Goal: Transaction & Acquisition: Purchase product/service

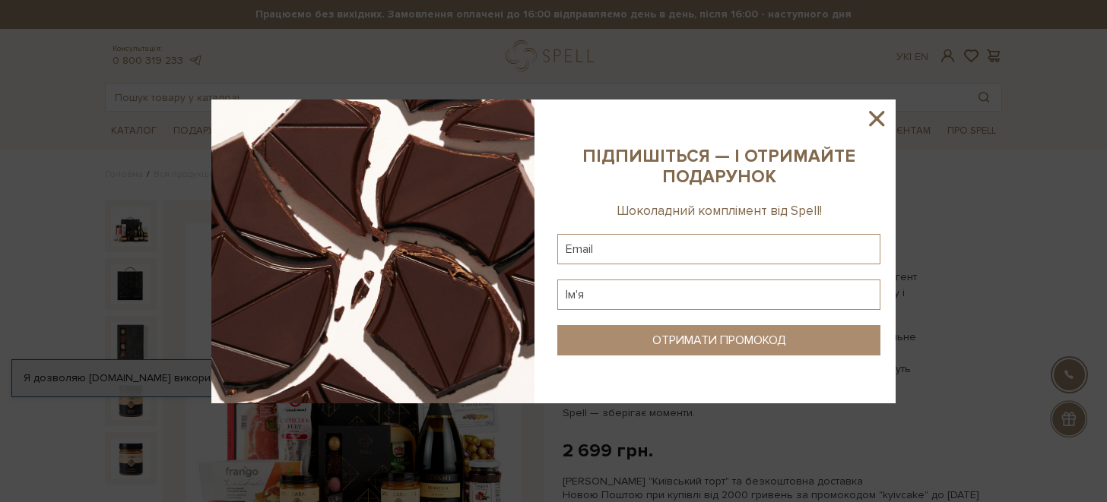
click at [881, 116] on icon at bounding box center [877, 119] width 26 height 26
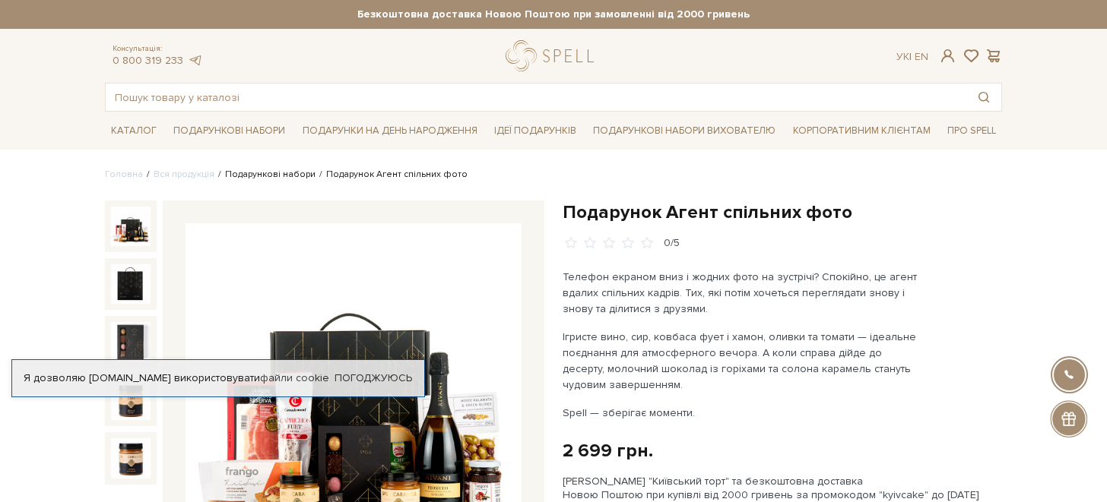
click at [276, 173] on link "Подарункові набори" at bounding box center [270, 174] width 90 height 11
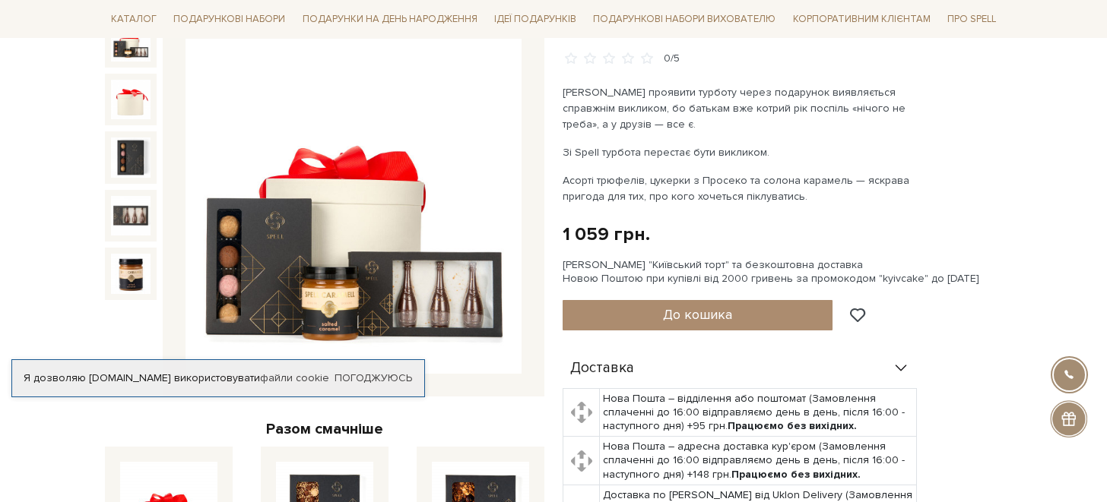
scroll to position [204, 0]
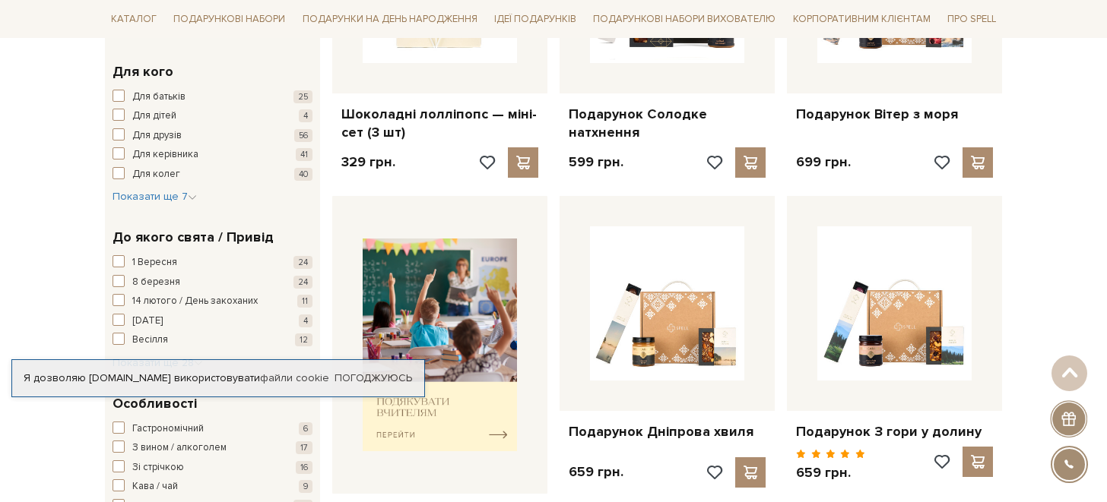
scroll to position [502, 0]
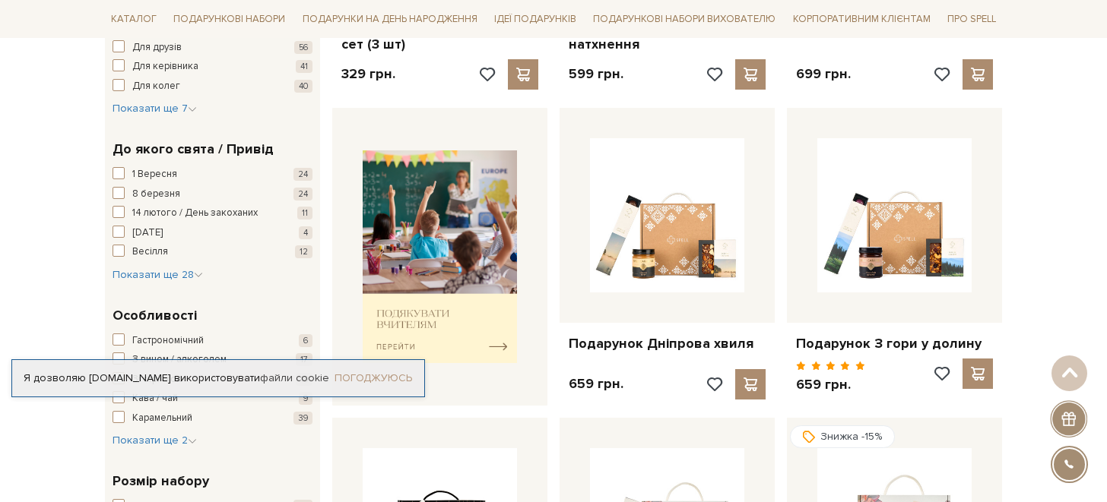
click at [357, 383] on link "Погоджуюсь" at bounding box center [373, 379] width 78 height 14
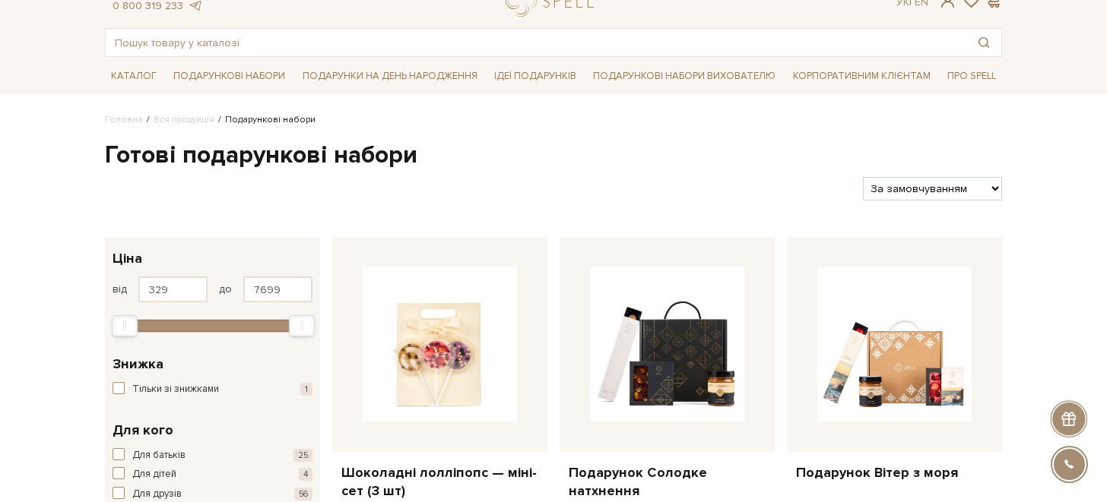
scroll to position [68, 0]
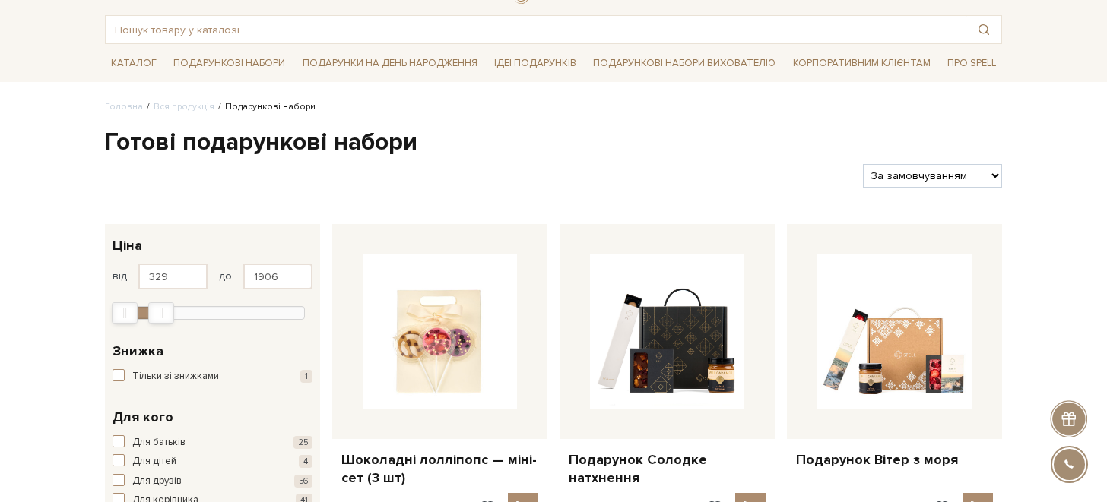
type input "1876"
drag, startPoint x: 302, startPoint y: 319, endPoint x: 156, endPoint y: 306, distance: 146.5
click at [156, 306] on div "Max" at bounding box center [156, 313] width 24 height 20
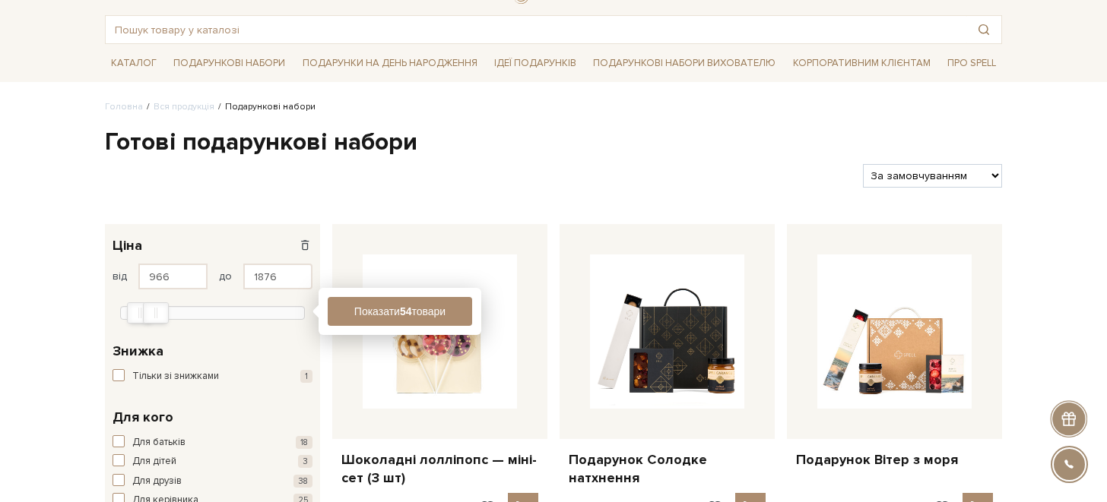
type input "996"
drag, startPoint x: 122, startPoint y: 313, endPoint x: 138, endPoint y: 316, distance: 17.0
click at [138, 316] on div "Min" at bounding box center [141, 313] width 24 height 20
click at [378, 312] on button "Показати 24 товари" at bounding box center [400, 311] width 144 height 29
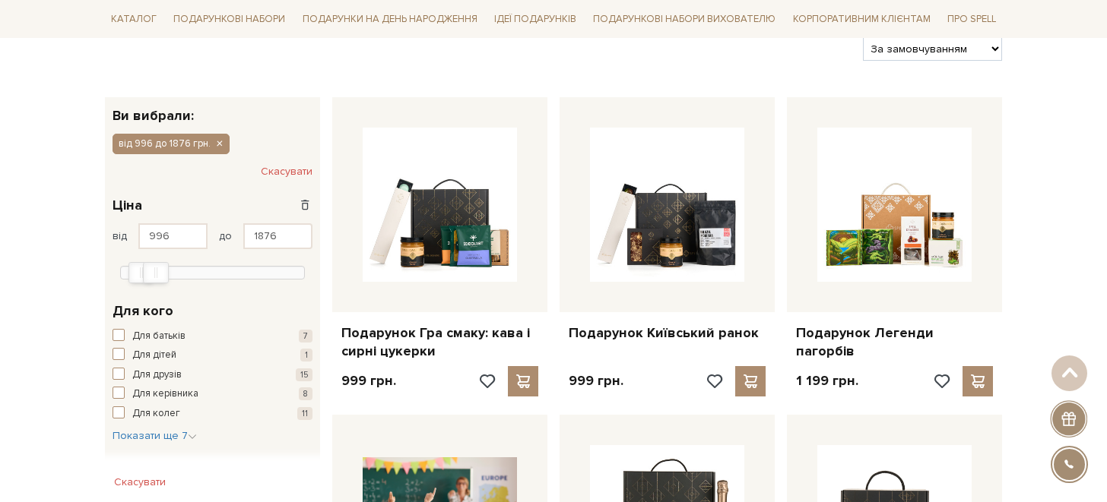
scroll to position [75, 0]
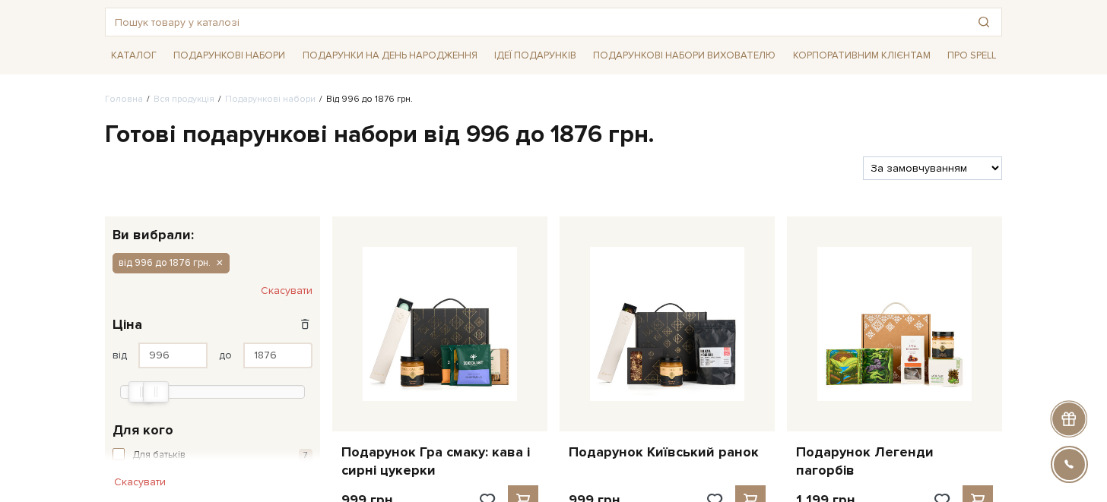
click at [971, 170] on select "За замовчуванням За Ціною (зростання) За Ціною (зменшення) Новинки За популярні…" at bounding box center [932, 169] width 139 height 24
select select "https://spellchocolate.com/our-productions/podarunkovi-box/?sort=p.price&order=…"
click at [863, 157] on select "За замовчуванням За Ціною (зростання) За Ціною (зменшення) Новинки За популярні…" at bounding box center [932, 169] width 139 height 24
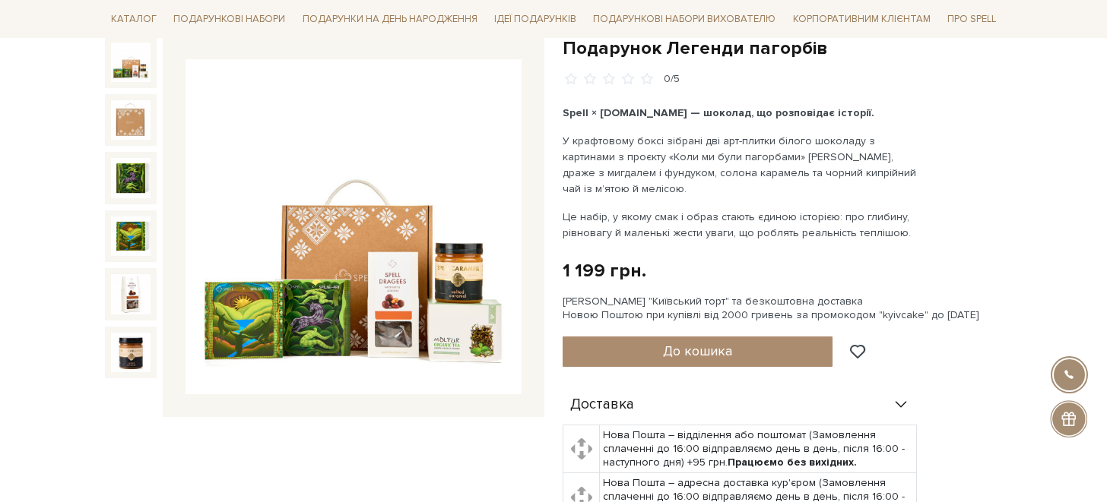
scroll to position [149, 0]
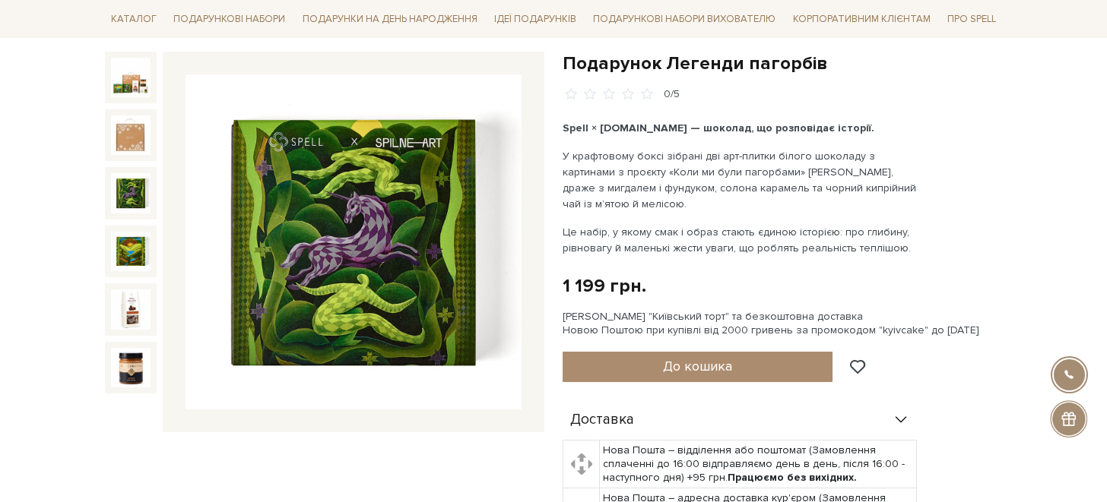
click at [120, 213] on div at bounding box center [131, 193] width 52 height 52
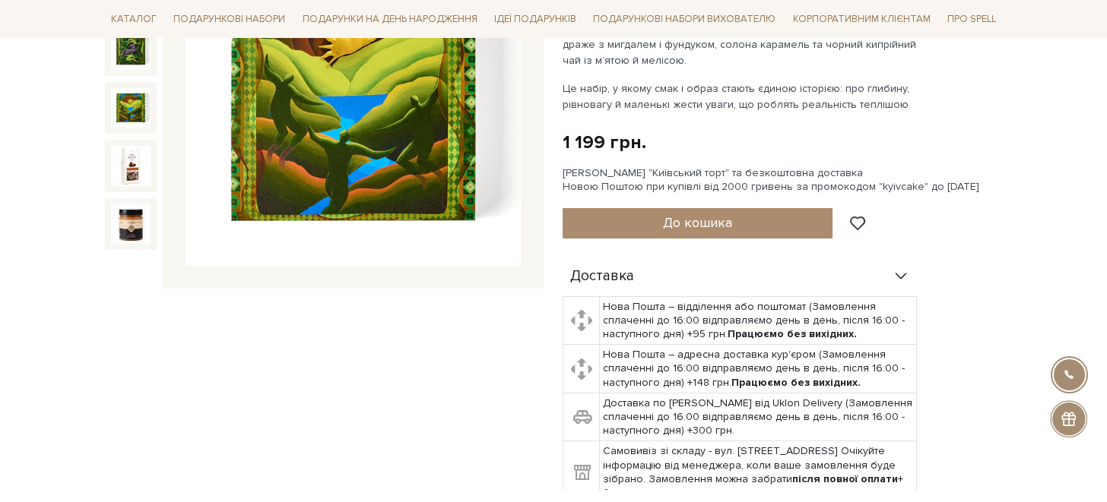
scroll to position [328, 0]
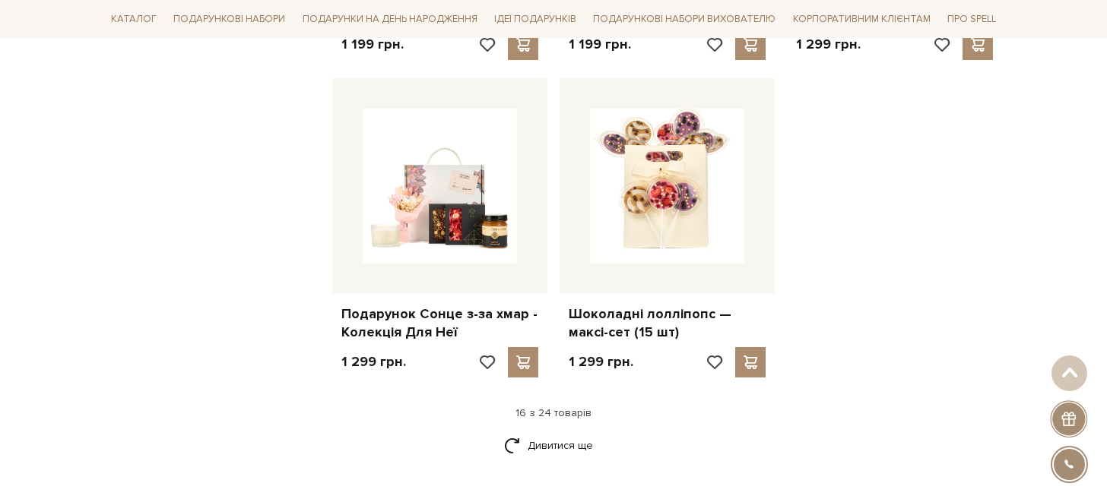
scroll to position [1609, 0]
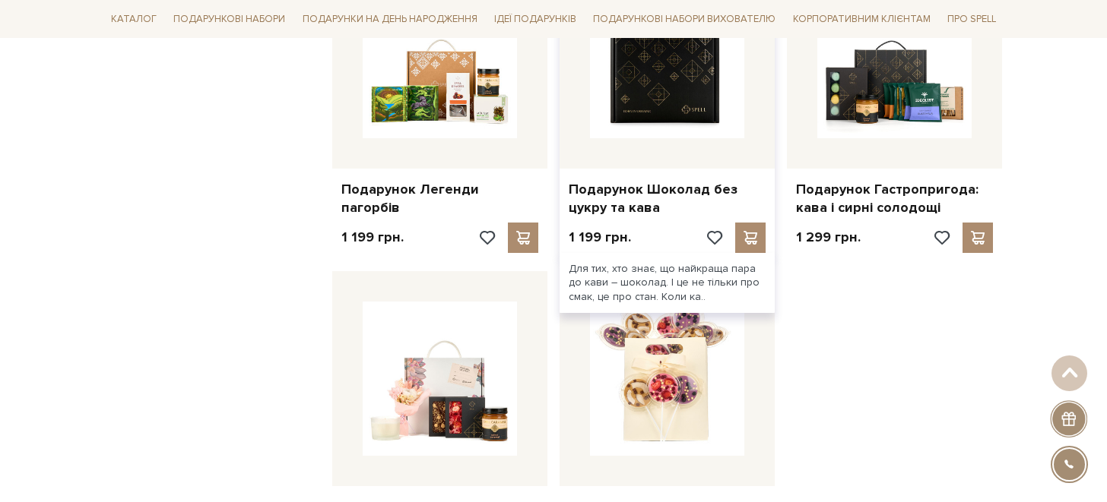
click at [617, 135] on img at bounding box center [667, 61] width 154 height 154
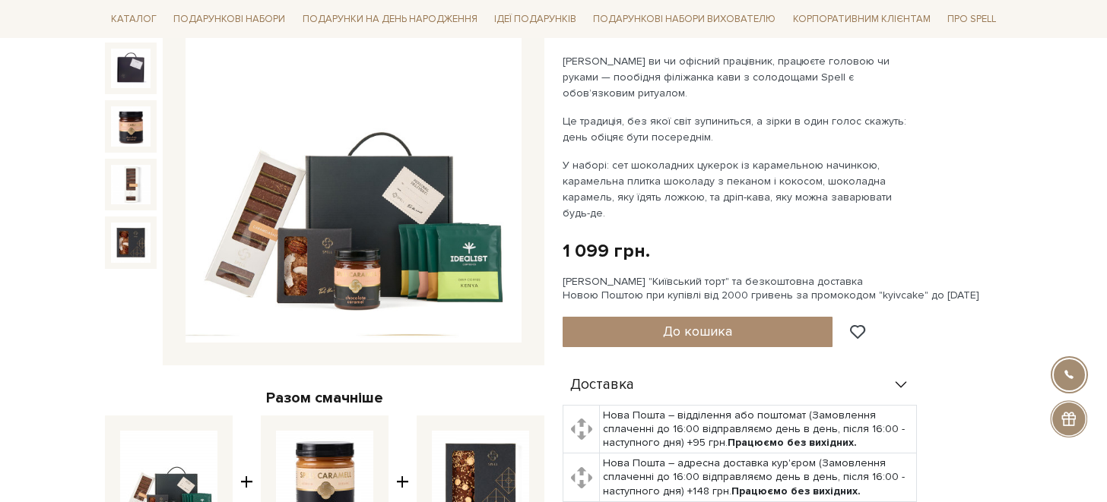
scroll to position [217, 0]
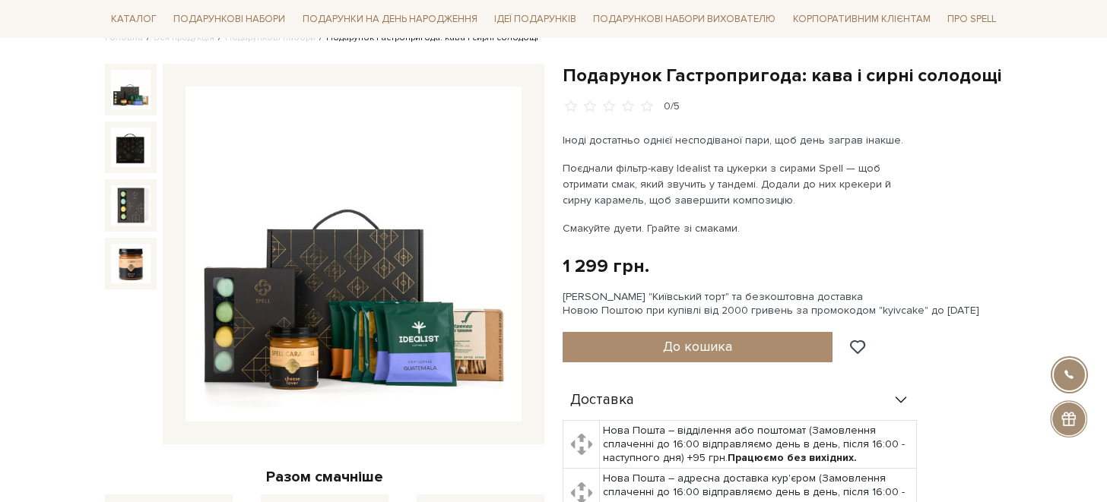
scroll to position [135, 0]
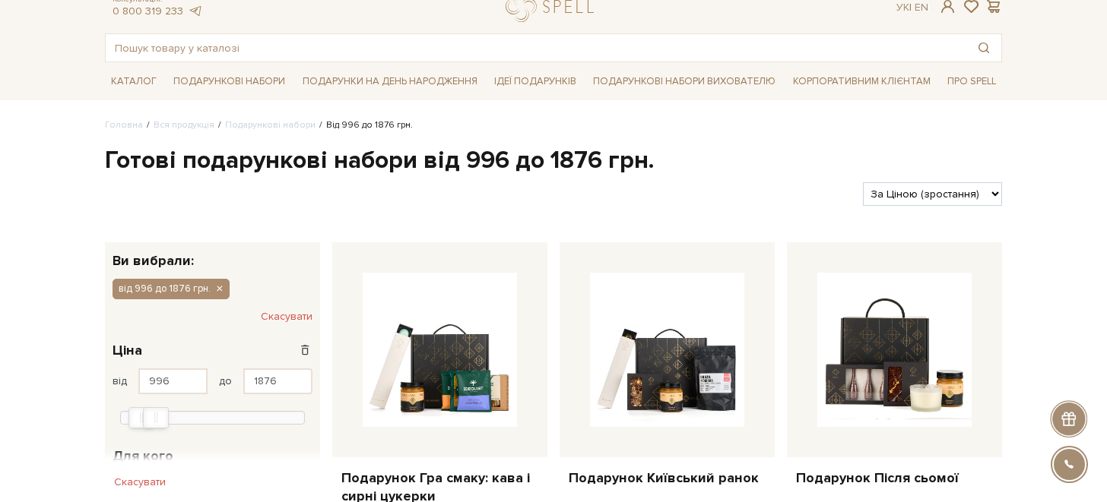
scroll to position [74, 0]
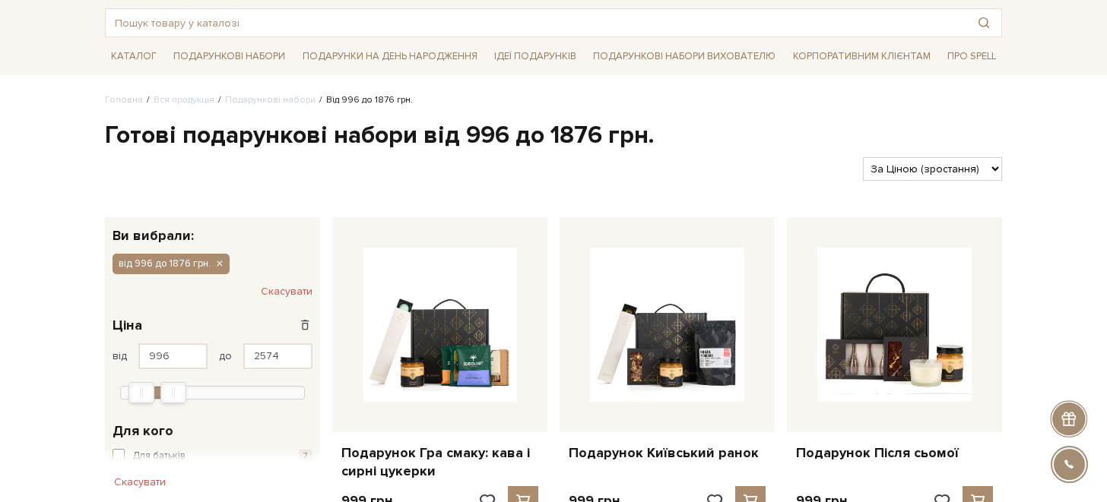
type input "2604"
drag, startPoint x: 161, startPoint y: 391, endPoint x: 179, endPoint y: 391, distance: 18.2
click at [179, 391] on div "Max" at bounding box center [174, 393] width 24 height 20
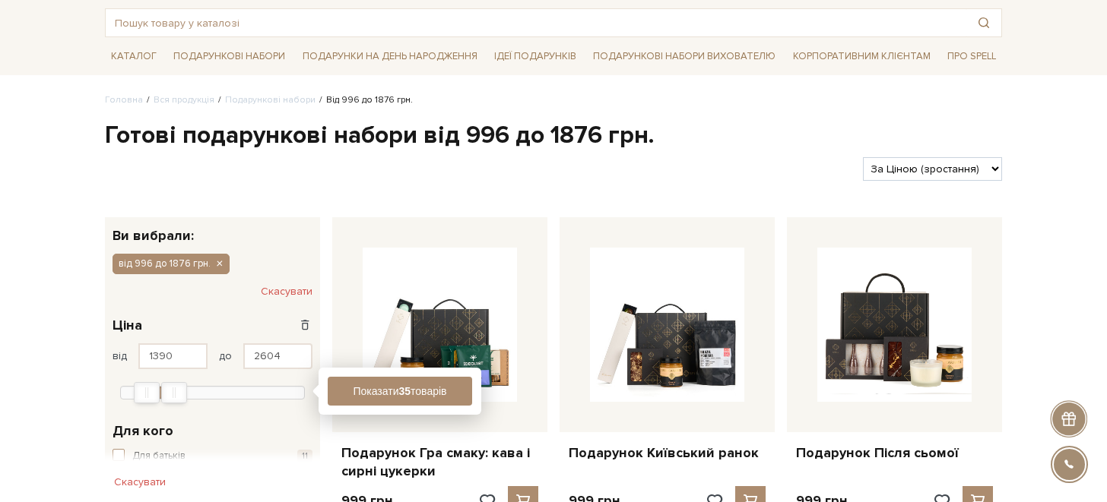
type input "1421"
drag, startPoint x: 143, startPoint y: 394, endPoint x: 154, endPoint y: 394, distance: 10.6
click at [154, 394] on div "Min" at bounding box center [152, 393] width 24 height 20
click at [376, 388] on button "Показати 19 товарів" at bounding box center [400, 391] width 144 height 29
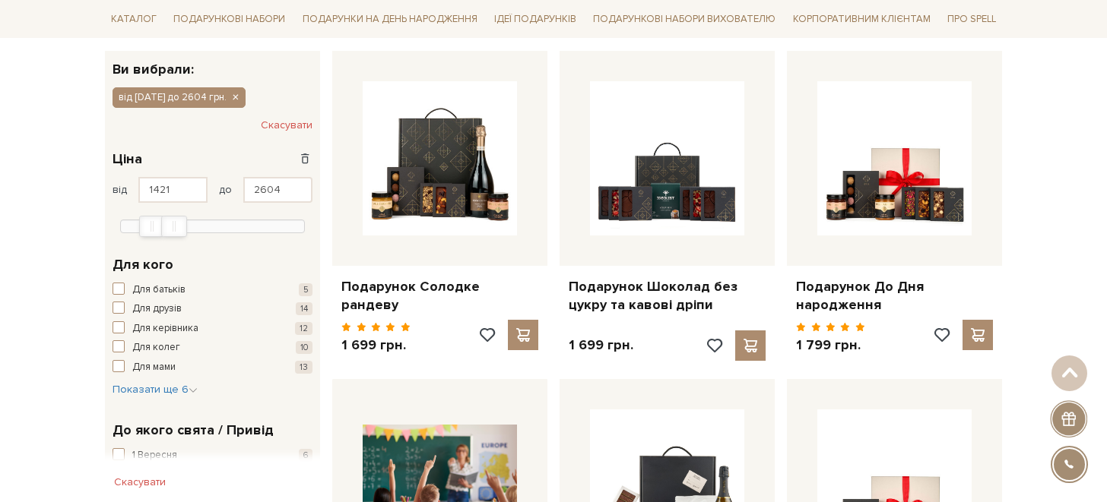
scroll to position [252, 0]
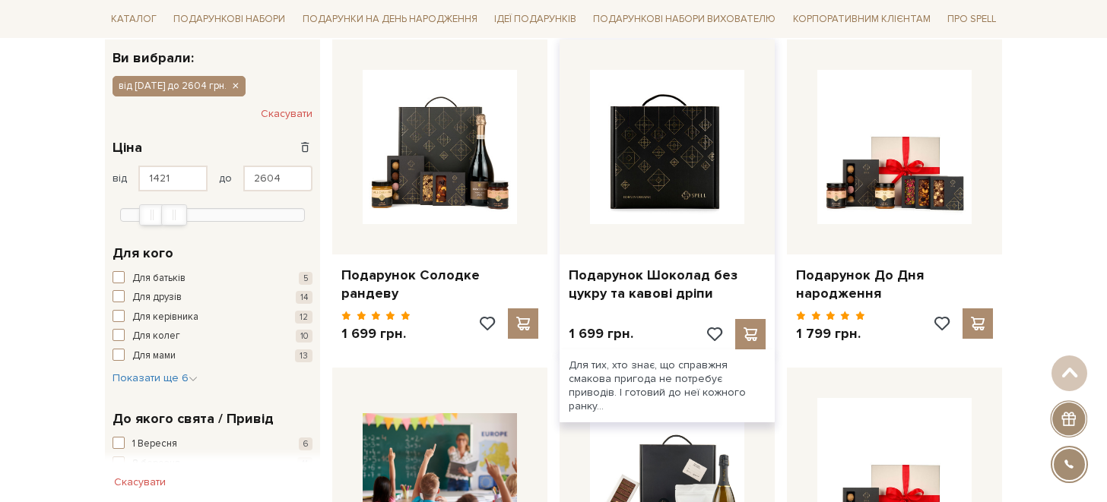
click at [648, 179] on img at bounding box center [667, 147] width 154 height 154
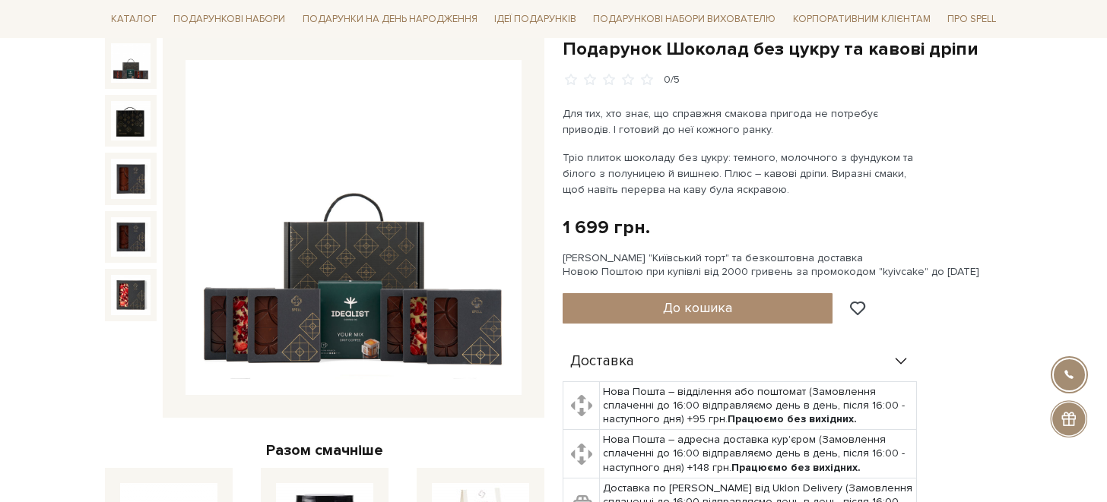
scroll to position [141, 0]
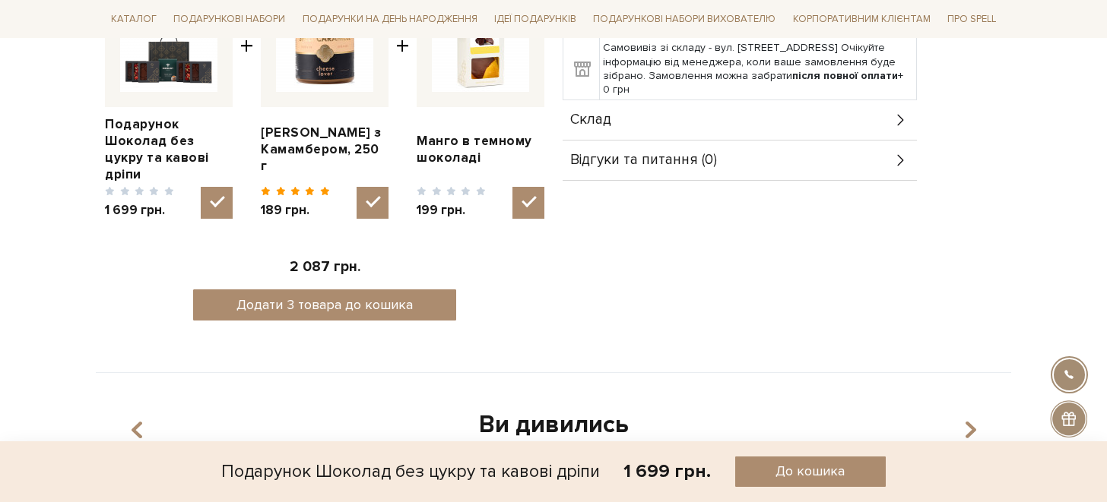
scroll to position [664, 0]
